Goal: Information Seeking & Learning: Learn about a topic

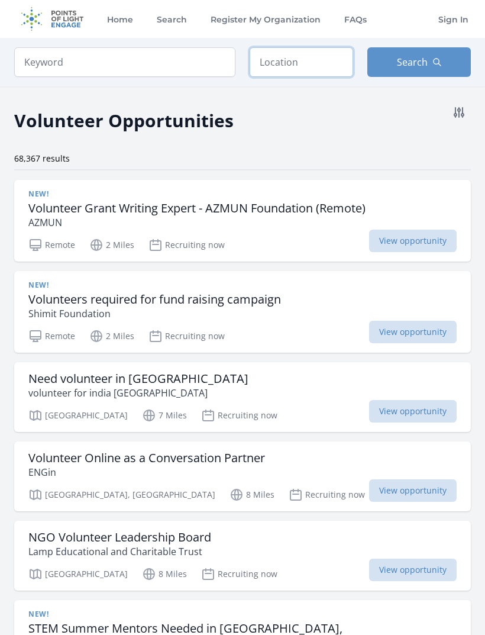
click at [314, 62] on input "text" at bounding box center [302, 62] width 104 height 30
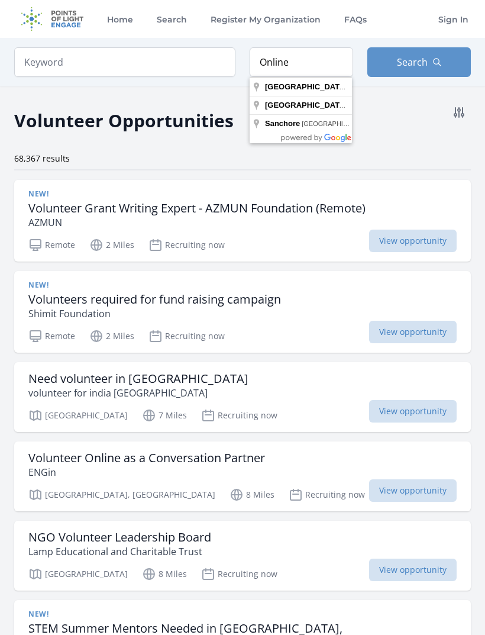
type input "Bengaluru, Karnataka, India"
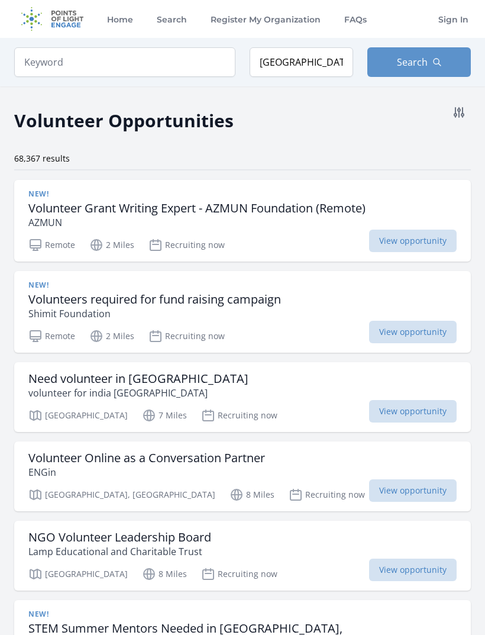
click at [418, 66] on span "Search" at bounding box center [412, 62] width 31 height 14
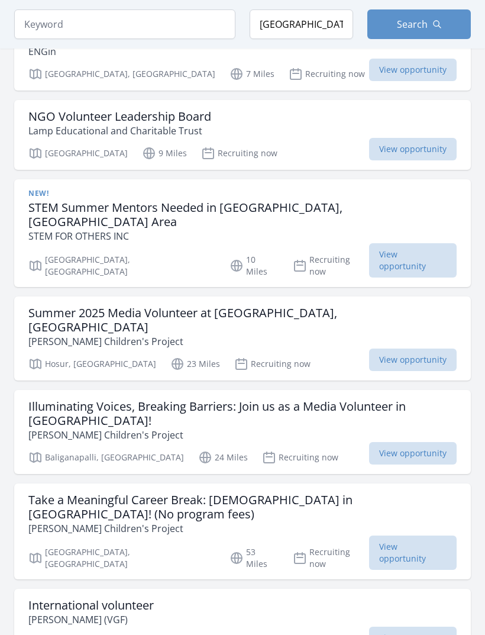
scroll to position [421, 0]
click at [423, 243] on span "View opportunity" at bounding box center [413, 260] width 88 height 34
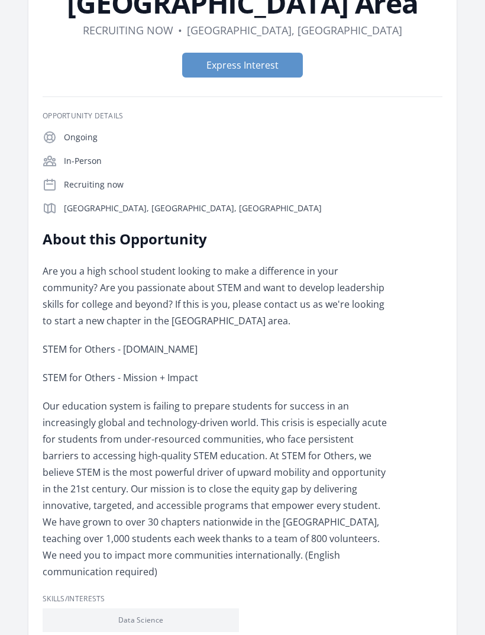
scroll to position [186, 0]
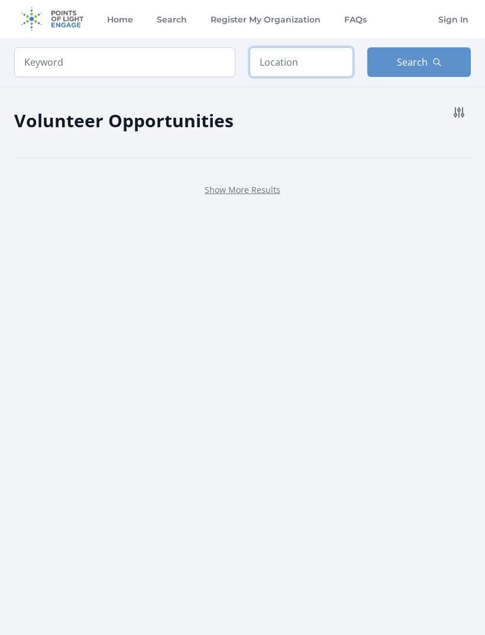
click at [315, 64] on input "text" at bounding box center [302, 62] width 104 height 30
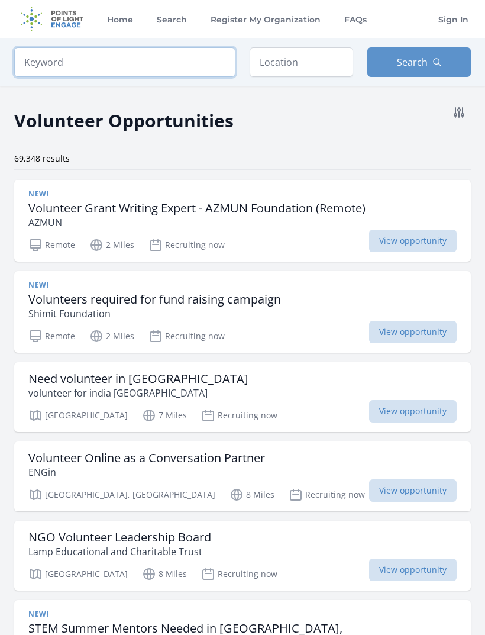
click at [37, 60] on input "search" at bounding box center [124, 62] width 221 height 30
type input "online"
click at [418, 61] on span "Search" at bounding box center [412, 62] width 31 height 14
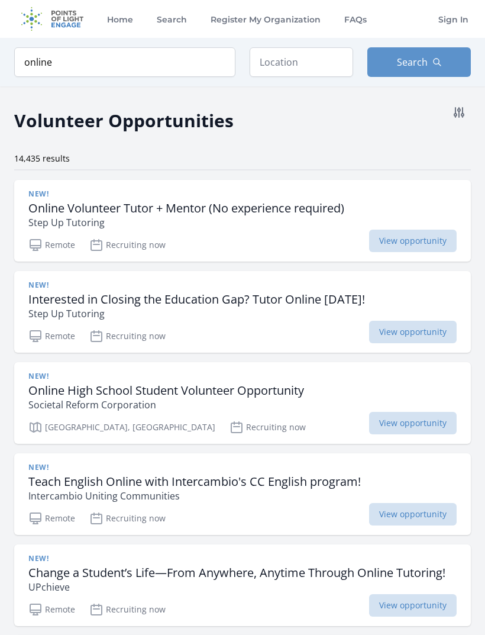
click at [409, 50] on button "Search" at bounding box center [419, 62] width 104 height 30
click at [311, 62] on input "text" at bounding box center [302, 62] width 104 height 30
click at [424, 61] on span "Search" at bounding box center [412, 62] width 31 height 14
click at [426, 58] on span "Search" at bounding box center [412, 62] width 31 height 14
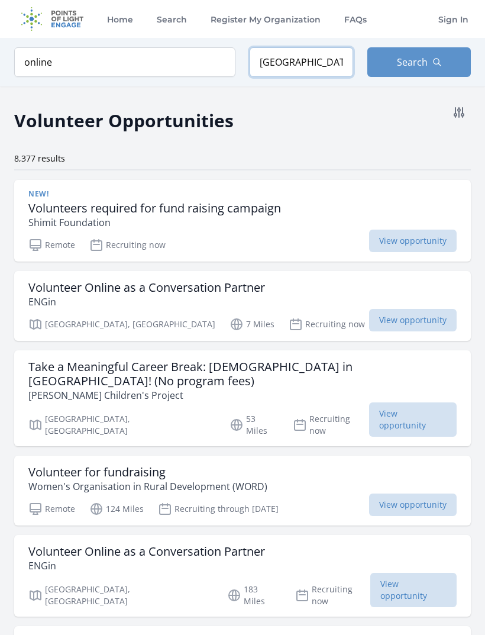
click at [328, 62] on input "Bengaluru, Karnataka, India" at bounding box center [302, 62] width 104 height 30
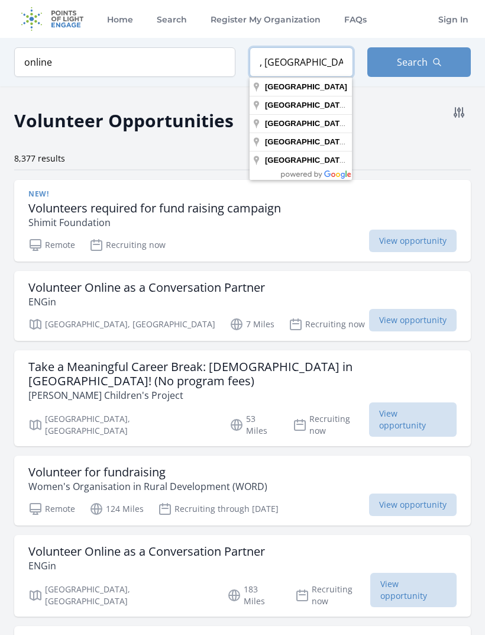
click at [308, 76] on input ", India" at bounding box center [302, 62] width 104 height 30
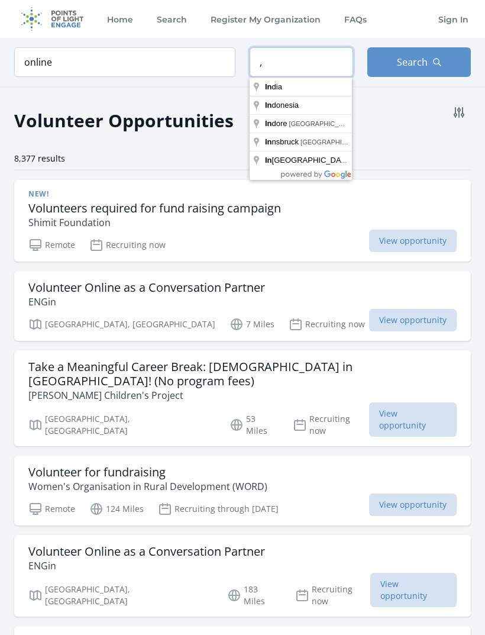
type input ","
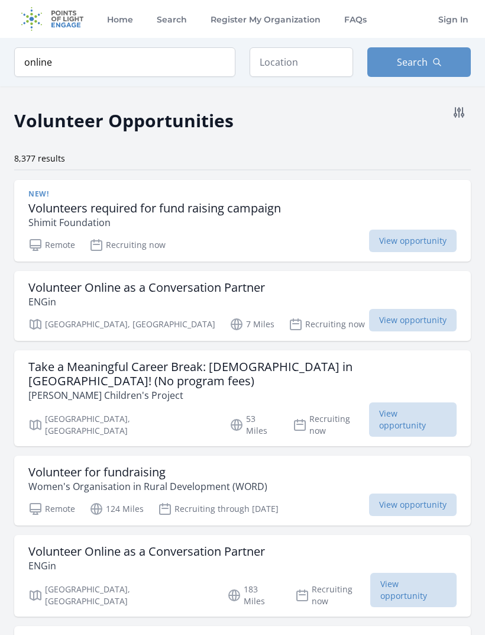
click at [417, 57] on span "Search" at bounding box center [412, 62] width 31 height 14
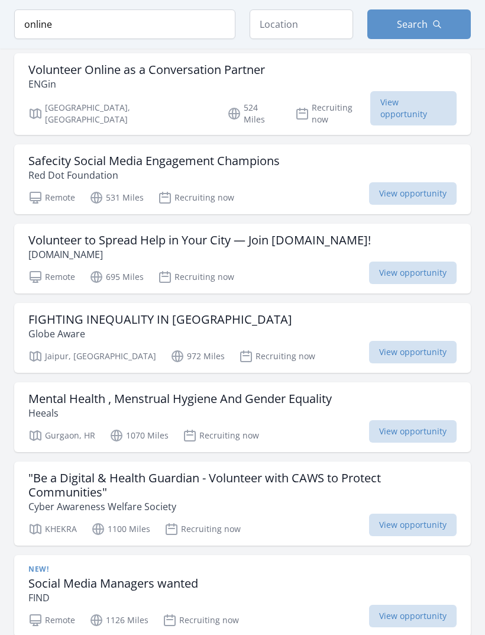
scroll to position [907, 0]
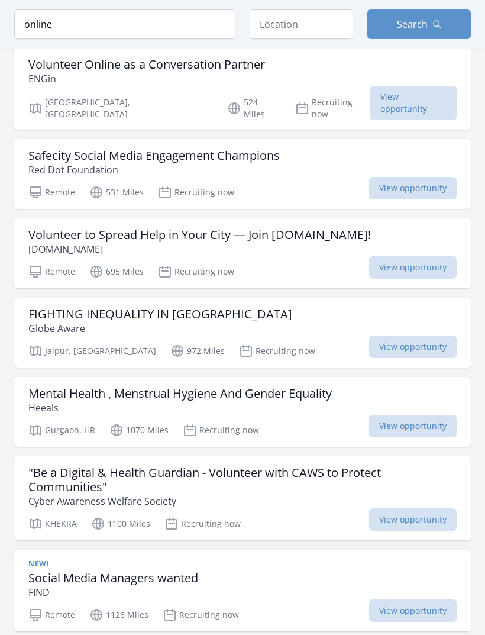
click at [419, 335] on span "View opportunity" at bounding box center [413, 346] width 88 height 22
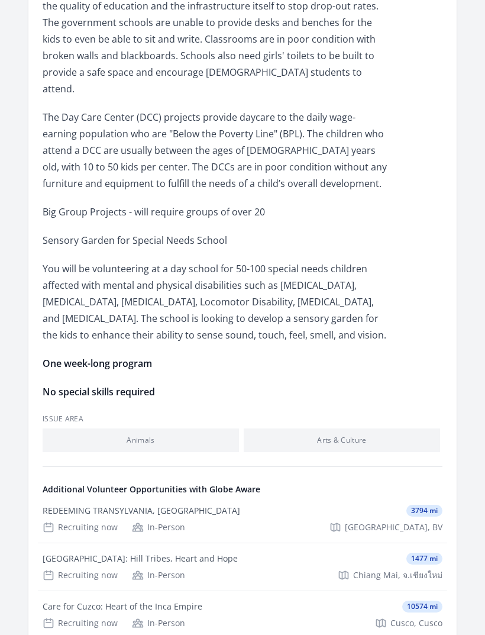
scroll to position [949, 0]
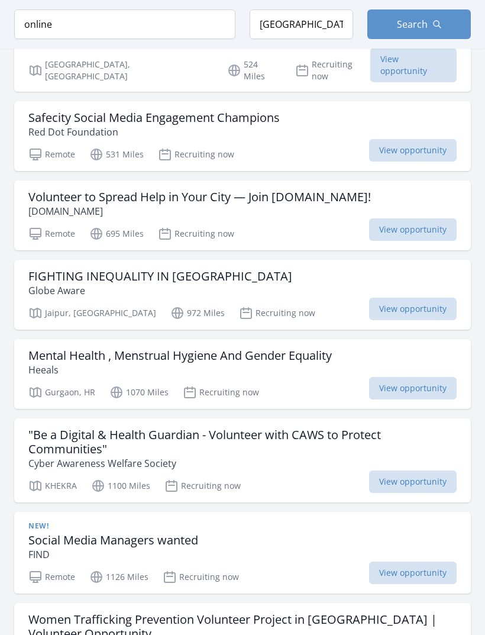
scroll to position [1406, 0]
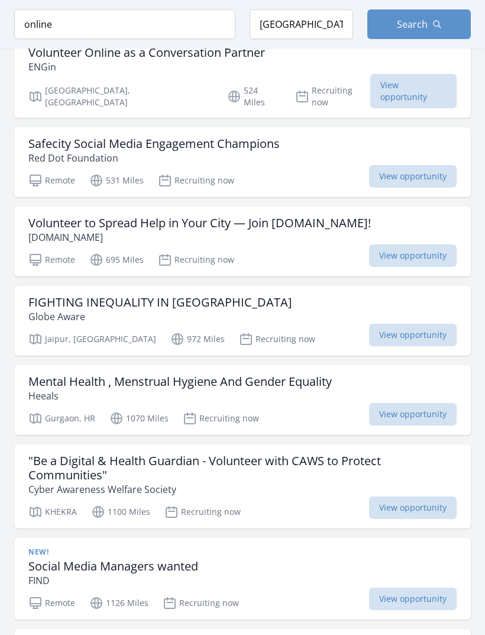
scroll to position [888, 0]
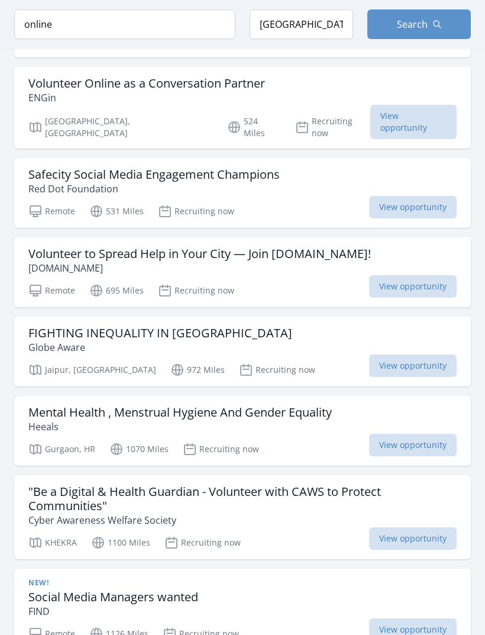
click at [419, 434] on span "View opportunity" at bounding box center [413, 445] width 88 height 22
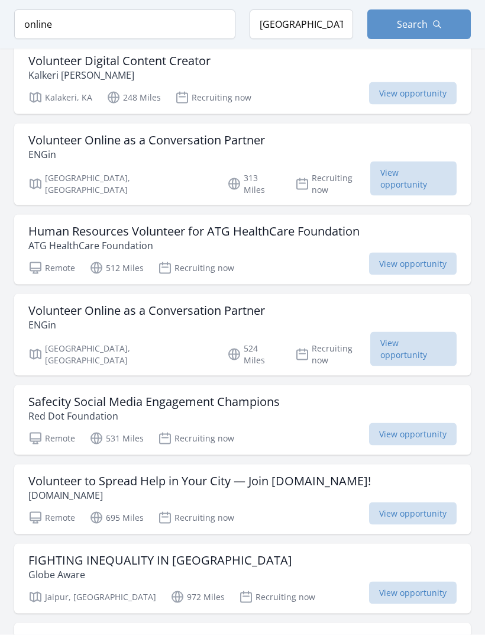
scroll to position [654, 0]
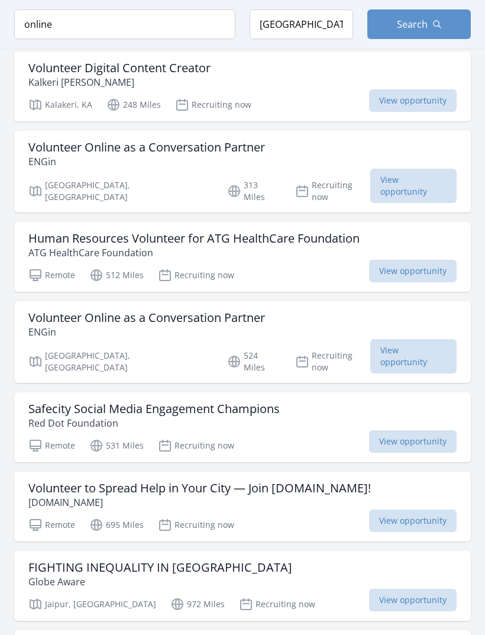
click at [23, 4] on div "Keyword online Location Bengaluru, Karnataka, India Search" at bounding box center [242, 24] width 485 height 49
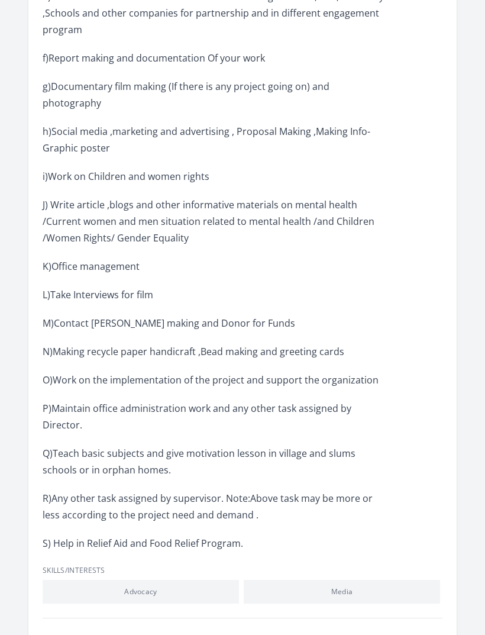
scroll to position [579, 0]
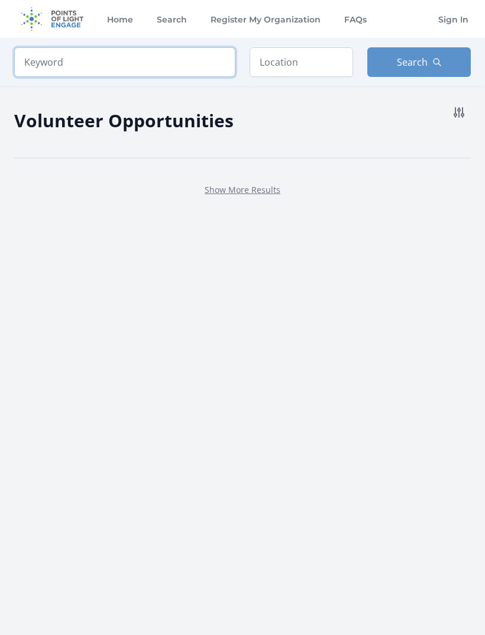
click at [54, 58] on input "search" at bounding box center [124, 62] width 221 height 30
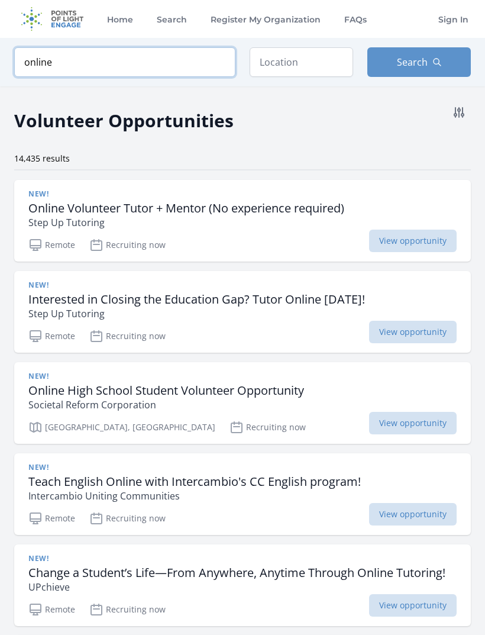
type input "online"
click at [59, 296] on h3 "Interested in Closing the Education Gap? Tutor Online [DATE]!" at bounding box center [196, 299] width 337 height 14
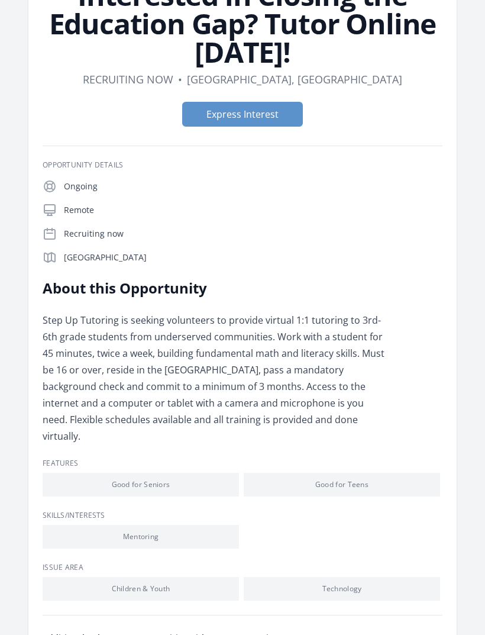
scroll to position [109, 0]
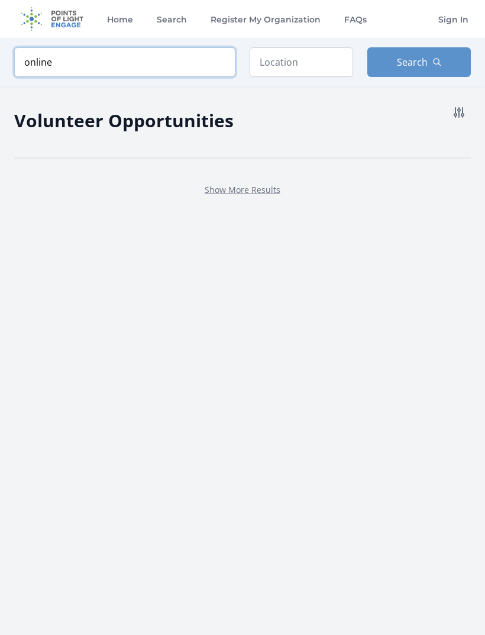
click at [66, 55] on input "online" at bounding box center [124, 62] width 221 height 30
type input "o"
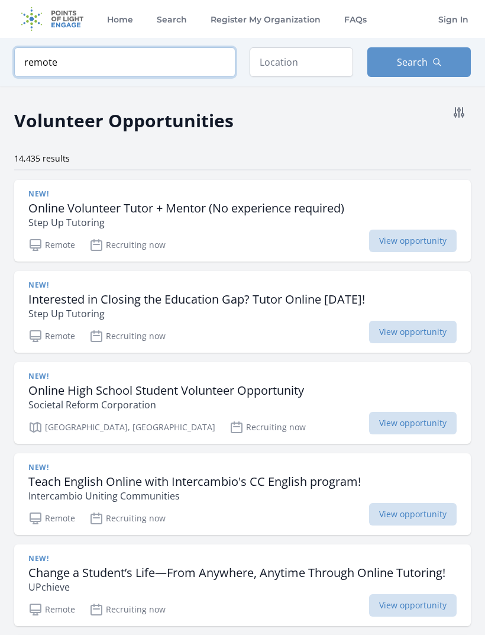
click button "submit" at bounding box center [0, 0] width 0 height 0
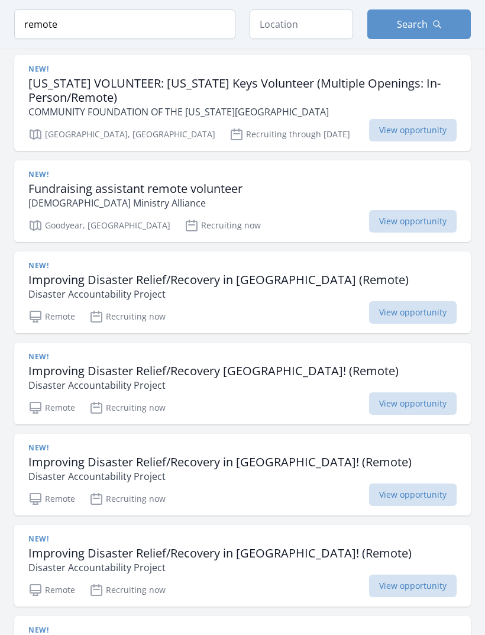
scroll to position [386, 0]
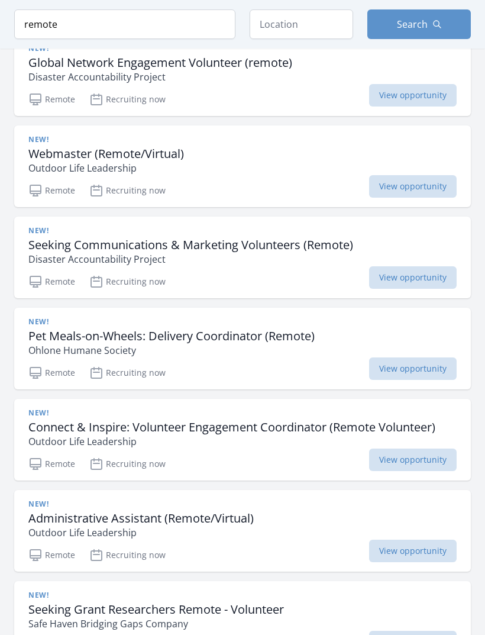
scroll to position [2563, 0]
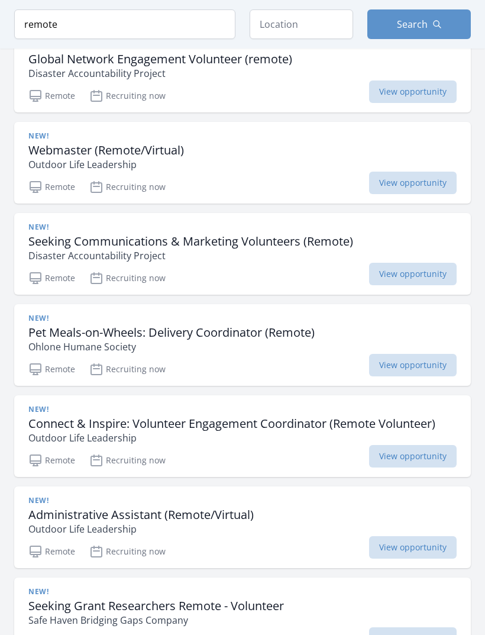
click at [420, 367] on div "New! Pet Meals-on-Wheels: Delivery Coordinator (Remote) Ohlone Humane Society R…" at bounding box center [242, 346] width 457 height 82
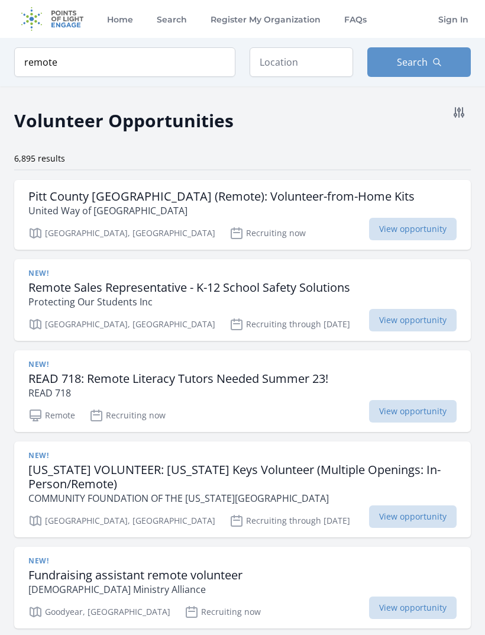
scroll to position [2601, 0]
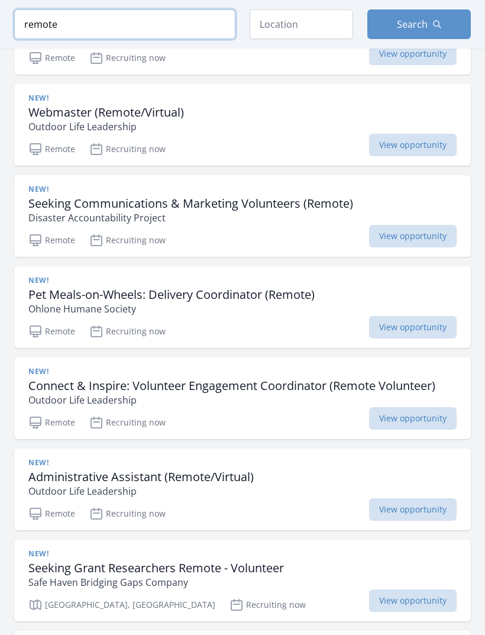
click at [78, 10] on input "remote" at bounding box center [124, 24] width 221 height 30
click button "submit" at bounding box center [0, 0] width 0 height 0
click at [62, 17] on input "remote" at bounding box center [124, 24] width 221 height 30
click at [63, 37] on input "remote" at bounding box center [124, 24] width 221 height 30
type input "r"
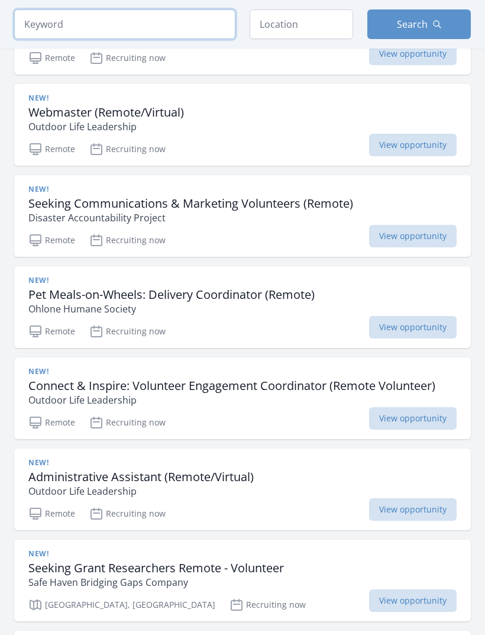
click button "submit" at bounding box center [0, 0] width 0 height 0
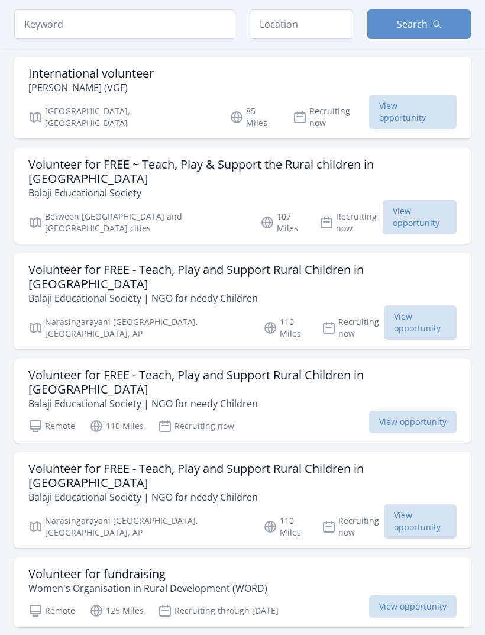
scroll to position [953, 0]
click at [417, 595] on span "View opportunity" at bounding box center [413, 606] width 88 height 22
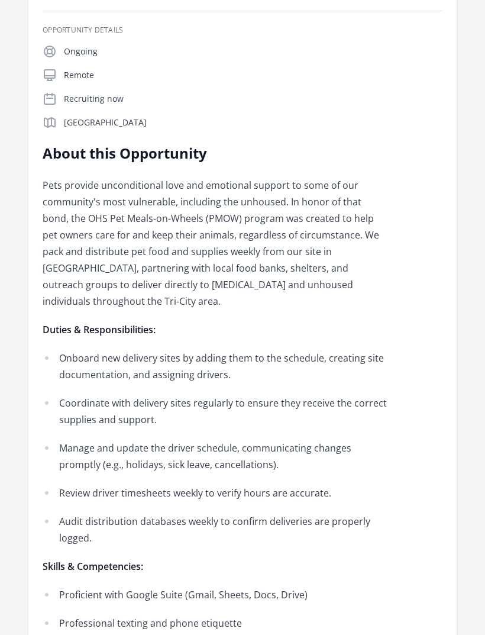
scroll to position [244, 0]
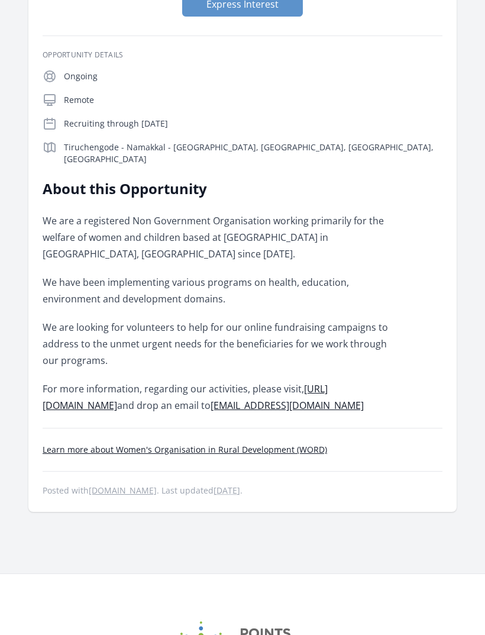
scroll to position [218, 0]
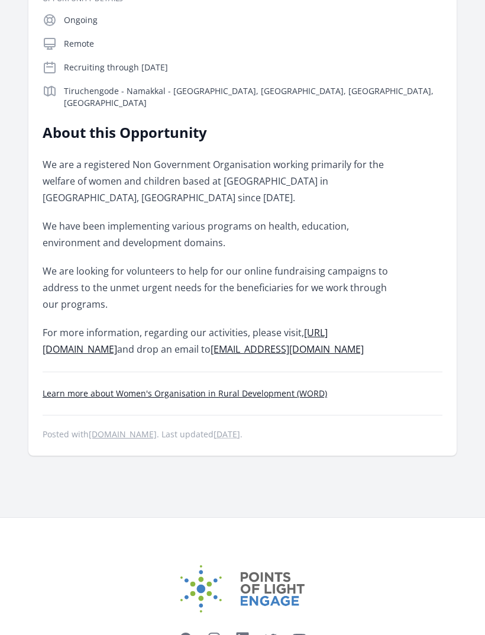
click at [302, 388] on link "Learn more about Women's Organisation in Rural Development (WORD)" at bounding box center [185, 393] width 285 height 11
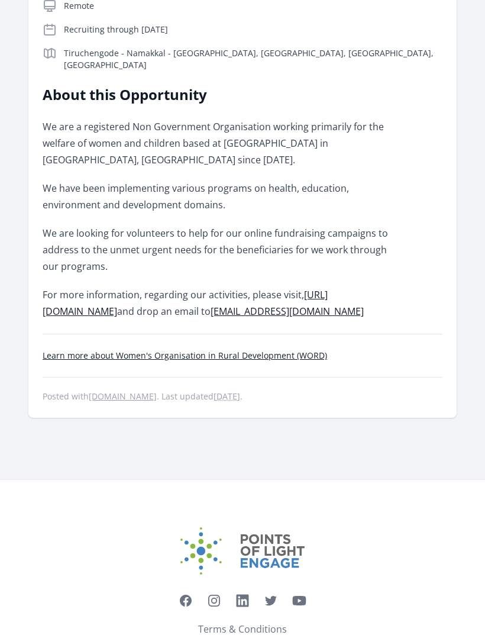
click at [64, 302] on link "https://www.wordorg.net" at bounding box center [185, 303] width 285 height 30
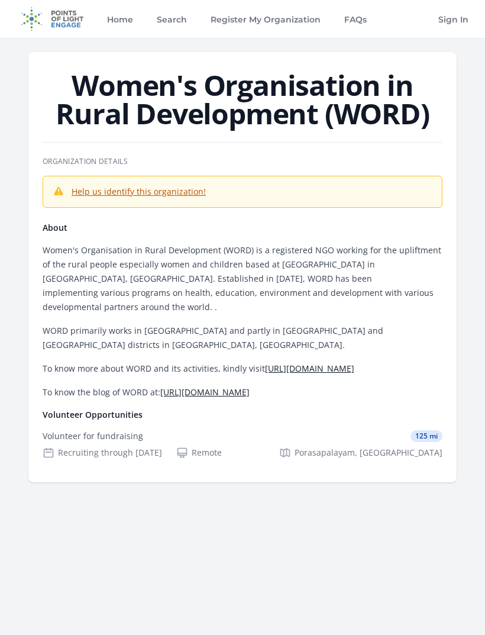
click at [330, 363] on link "[URL][DOMAIN_NAME]" at bounding box center [309, 368] width 89 height 11
